Goal: Task Accomplishment & Management: Manage account settings

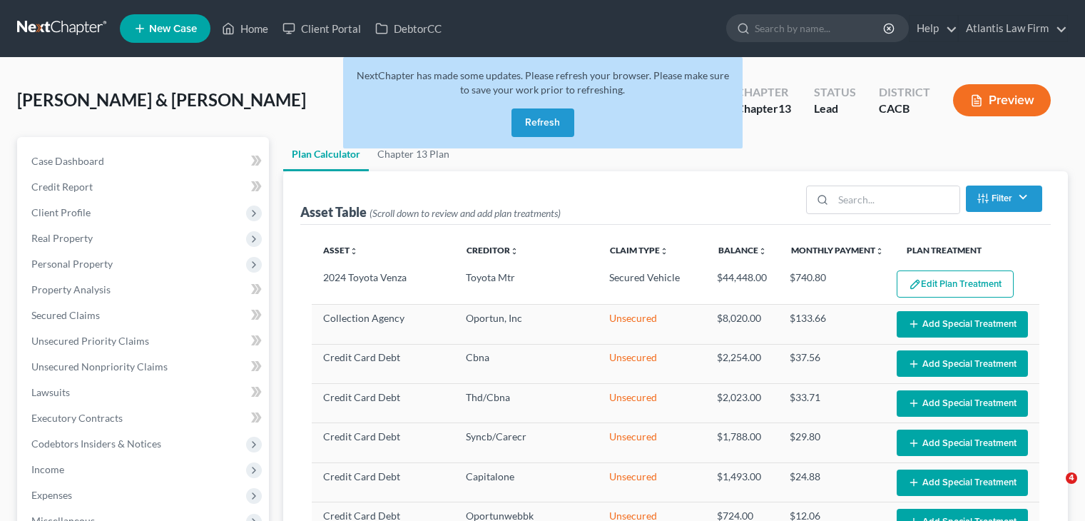
select select "59"
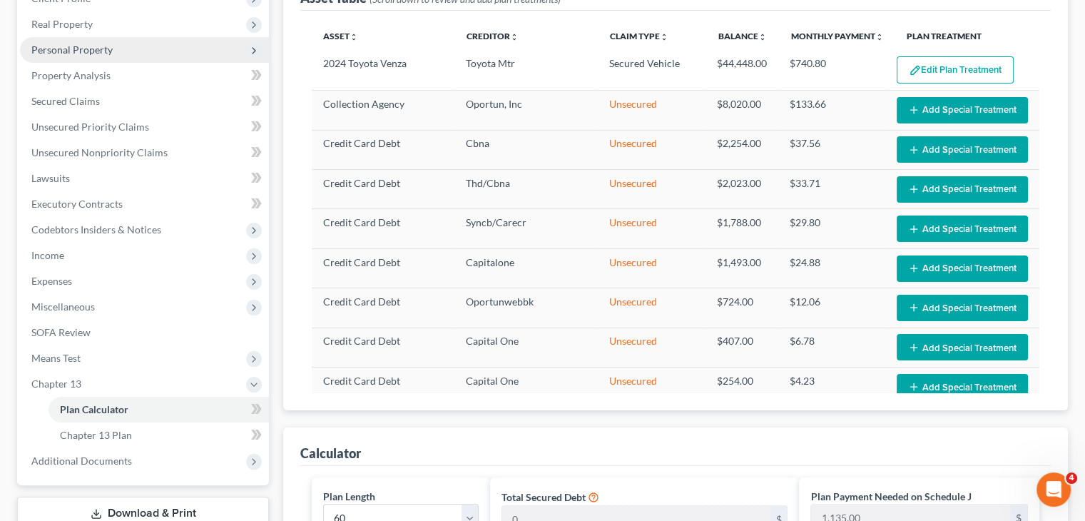
scroll to position [268, 0]
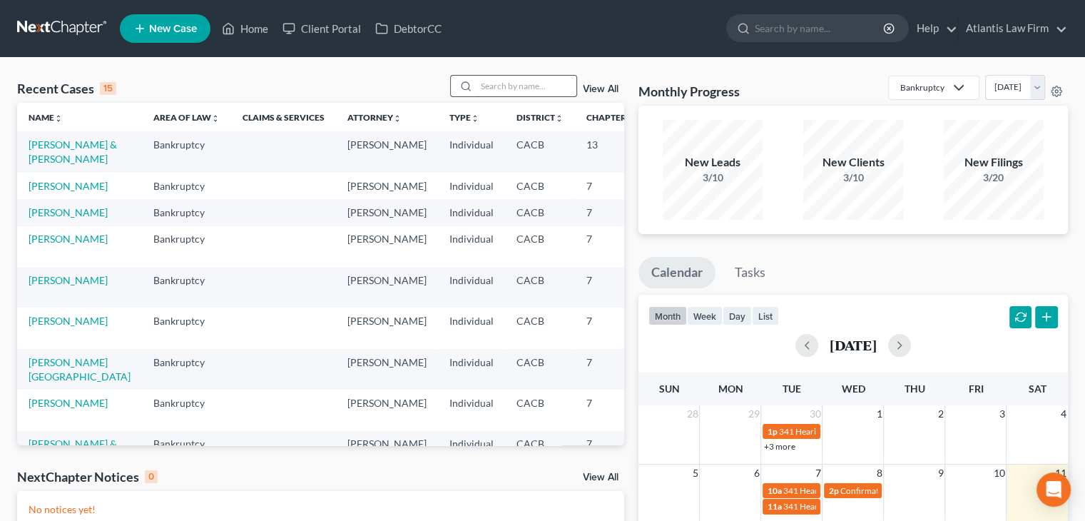
click at [509, 82] on input "search" at bounding box center [527, 86] width 100 height 21
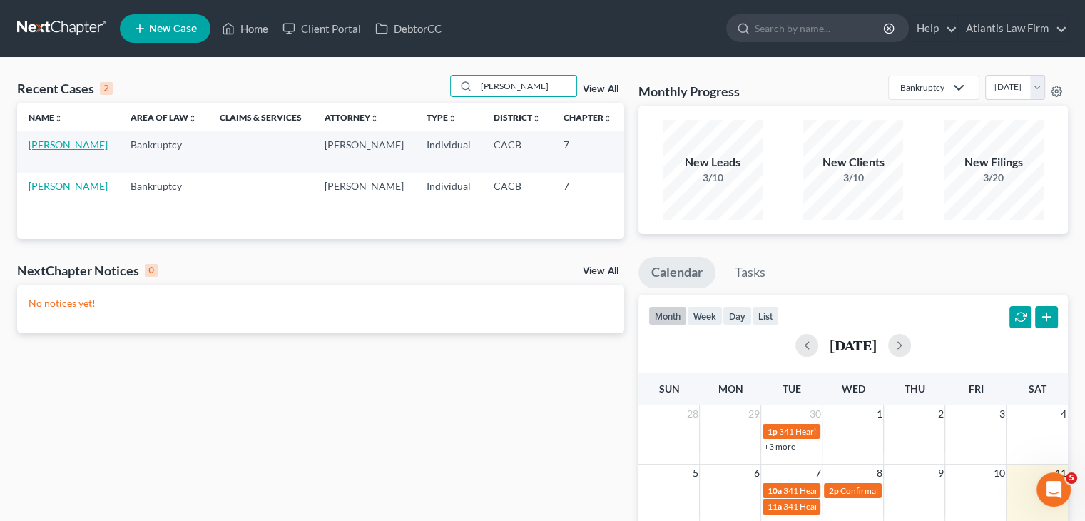
type input "erik"
click at [36, 151] on link "Eriksen, Roy" at bounding box center [68, 144] width 79 height 12
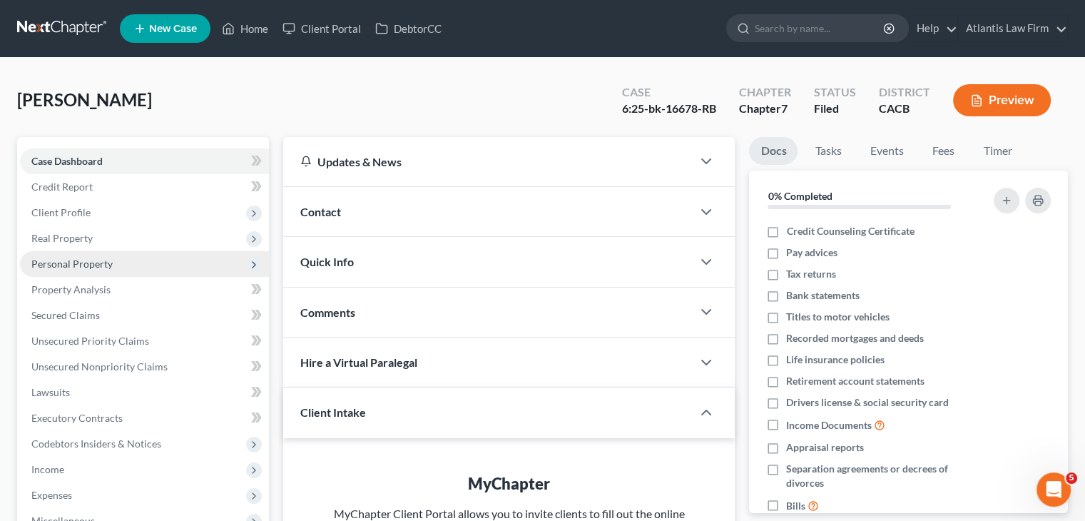
click at [53, 268] on span "Personal Property" at bounding box center [71, 264] width 81 height 12
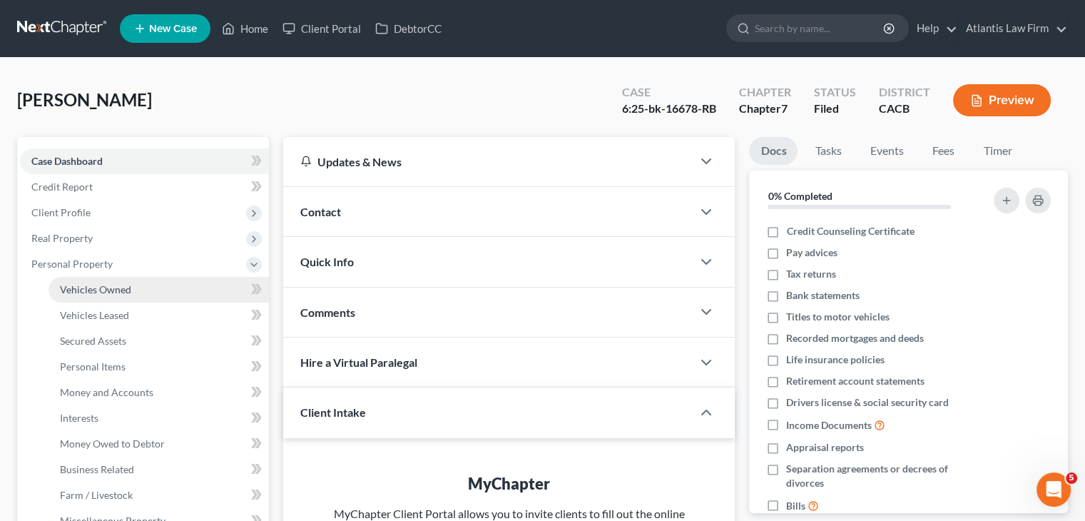
click at [78, 293] on span "Vehicles Owned" at bounding box center [95, 289] width 71 height 12
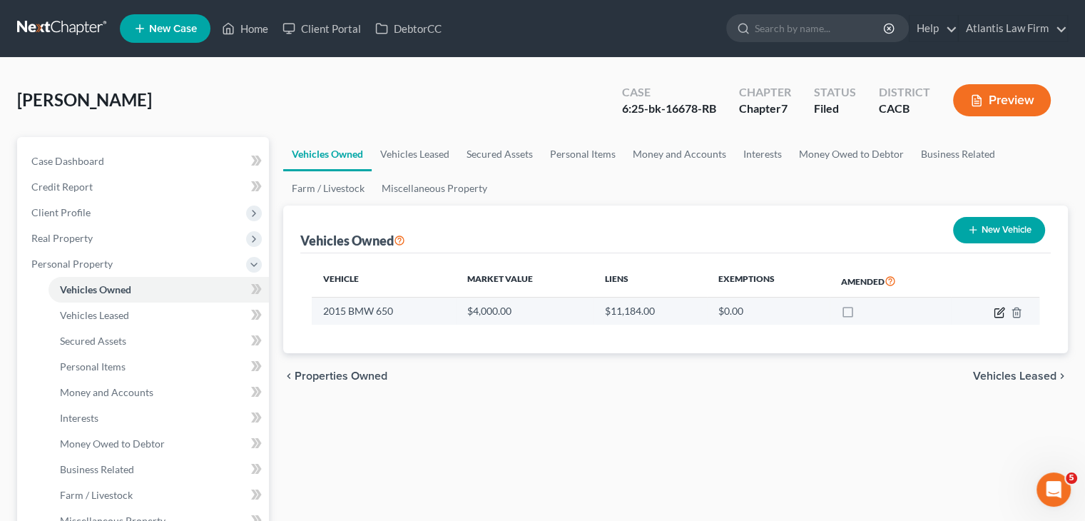
click at [1000, 315] on icon "button" at bounding box center [999, 312] width 11 height 11
select select "0"
select select "11"
select select "3"
select select "0"
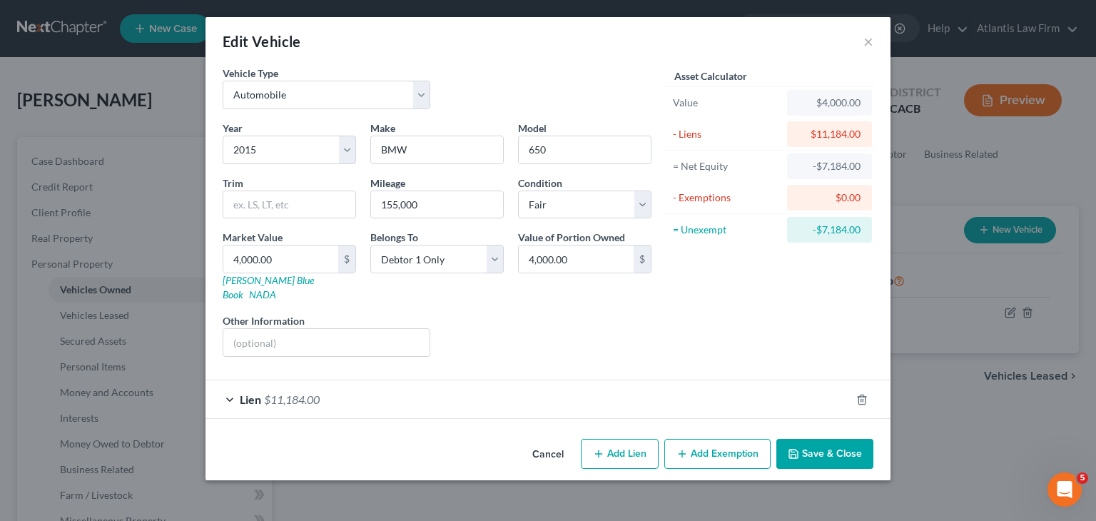
click at [231, 385] on div "Lien $11,184.00" at bounding box center [527, 399] width 645 height 38
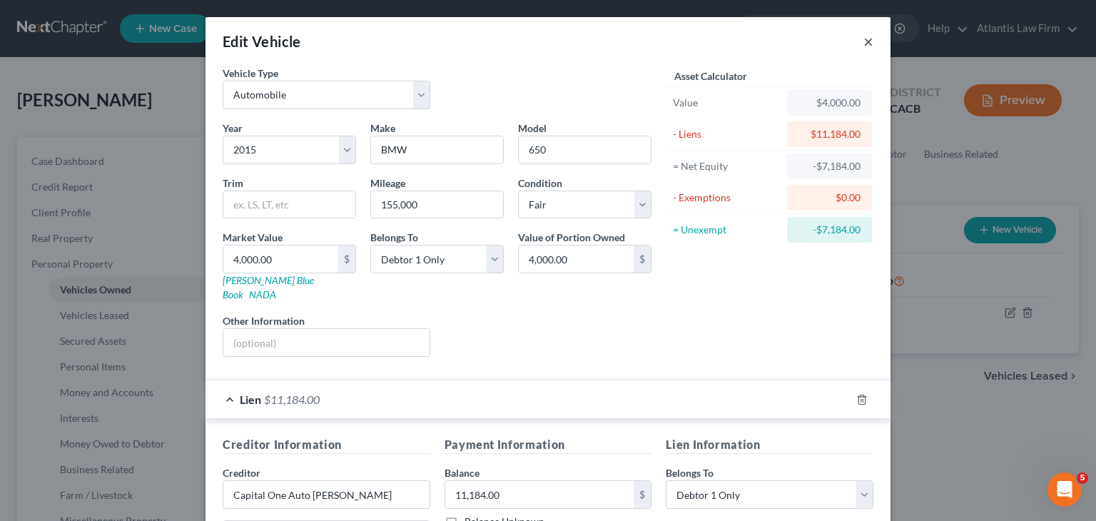
click at [863, 45] on button "×" at bounding box center [868, 41] width 10 height 17
